Goal: Contribute content

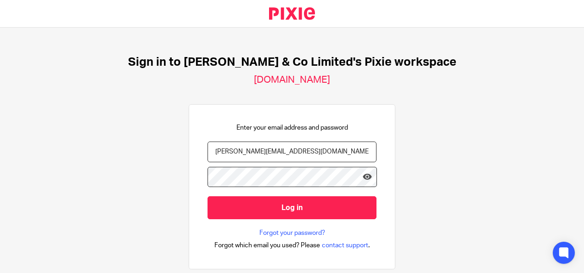
type input "[PERSON_NAME][EMAIL_ADDRESS][DOMAIN_NAME]"
click at [208, 196] on input "Log in" at bounding box center [292, 207] width 169 height 23
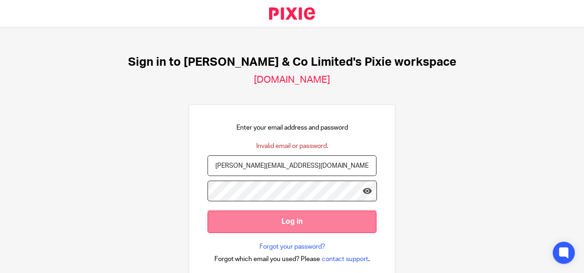
click at [258, 214] on input "Log in" at bounding box center [292, 221] width 169 height 23
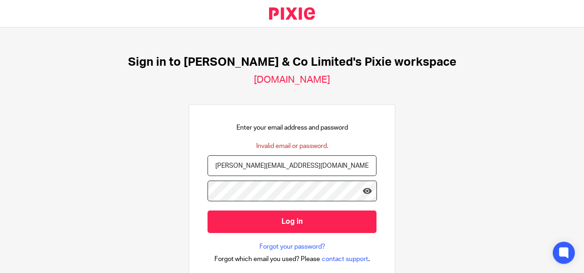
click at [230, 166] on input "[PERSON_NAME][EMAIL_ADDRESS][DOMAIN_NAME]" at bounding box center [292, 165] width 169 height 21
type input "andrew.price@andrewprice.co.uk"
click at [208, 210] on input "Log in" at bounding box center [292, 221] width 169 height 23
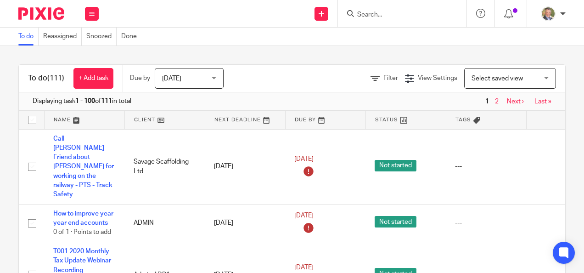
click at [380, 13] on input "Search" at bounding box center [397, 15] width 83 height 8
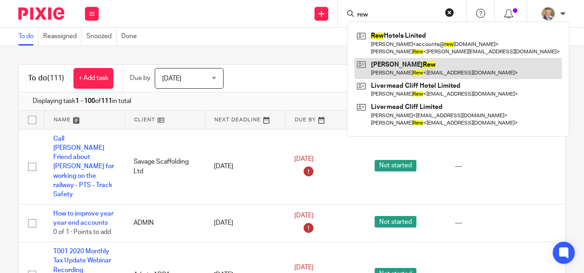
type input "rew"
click at [399, 65] on link at bounding box center [459, 68] width 208 height 21
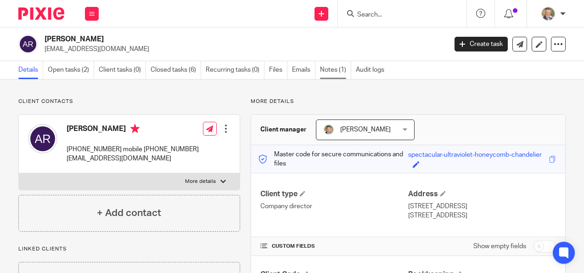
click at [334, 68] on link "Notes (1)" at bounding box center [335, 70] width 31 height 18
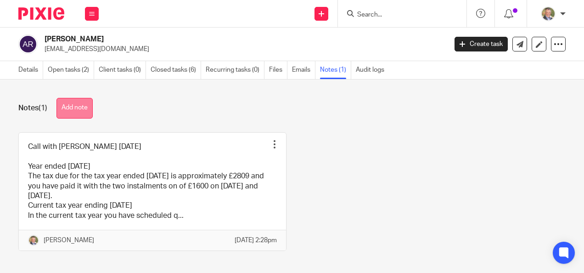
click at [78, 103] on button "Add note" at bounding box center [75, 108] width 36 height 21
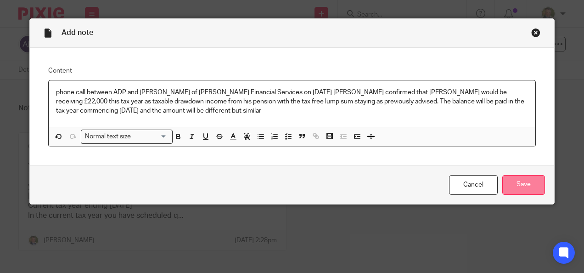
click at [530, 182] on input "Save" at bounding box center [524, 185] width 43 height 20
